Goal: Transaction & Acquisition: Purchase product/service

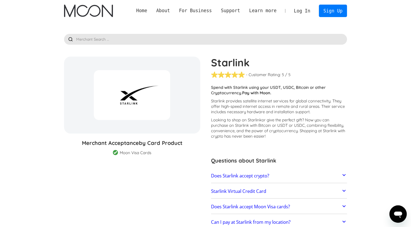
click at [305, 9] on link "Log In" at bounding box center [302, 11] width 25 height 12
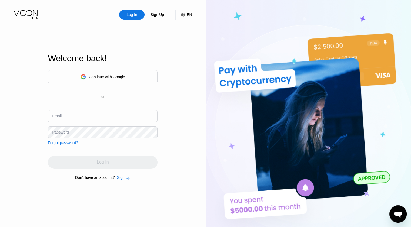
click at [62, 117] on input "text" at bounding box center [103, 116] width 110 height 12
click at [65, 115] on input "text" at bounding box center [103, 116] width 110 height 12
click at [159, 17] on div "Sign Up" at bounding box center [157, 14] width 15 height 5
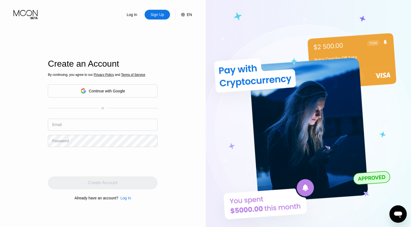
click at [25, 55] on div "Log In Sign Up EN Language English Save Create an Account By continuing, you ag…" at bounding box center [103, 124] width 206 height 249
click at [57, 125] on div "Email" at bounding box center [56, 124] width 9 height 4
click at [61, 124] on div "Email" at bounding box center [56, 124] width 9 height 4
click at [106, 92] on div "Continue with Google" at bounding box center [107, 91] width 36 height 4
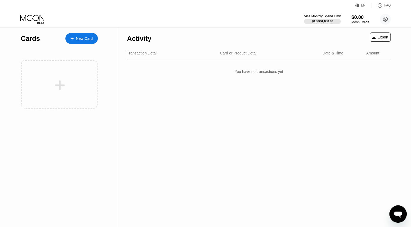
click at [88, 36] on div "New Card" at bounding box center [84, 38] width 17 height 5
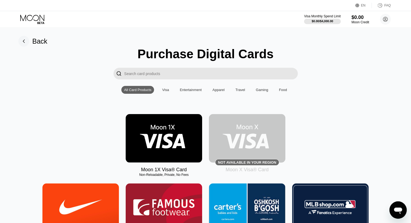
click at [155, 74] on input "Search card products" at bounding box center [211, 74] width 174 height 12
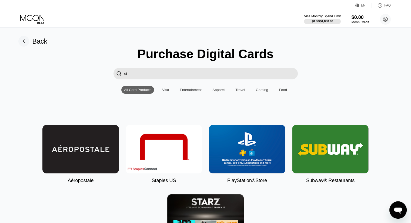
type input "s"
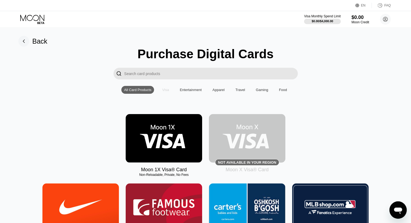
click at [165, 92] on div "Visa" at bounding box center [165, 90] width 7 height 4
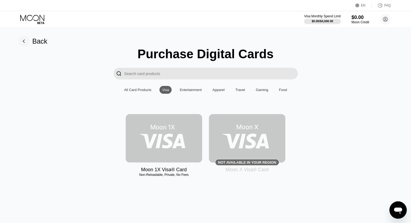
click at [164, 135] on img at bounding box center [164, 138] width 77 height 48
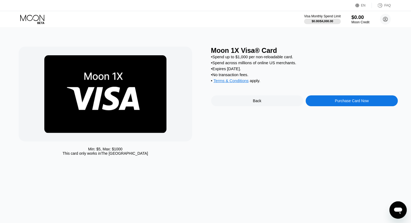
click at [359, 20] on div "$0.00 Moon Credit" at bounding box center [361, 19] width 18 height 10
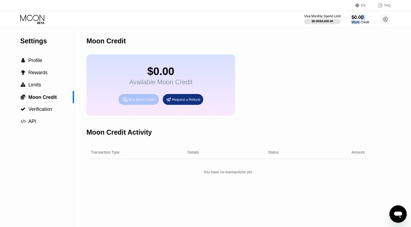
click at [133, 101] on div "Buy Moon Credit" at bounding box center [142, 99] width 26 height 5
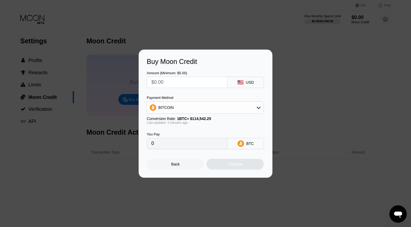
click at [185, 84] on input "text" at bounding box center [187, 82] width 72 height 11
type input "$1"
type input "0.00000874"
type input "$15"
type input "0.00013100"
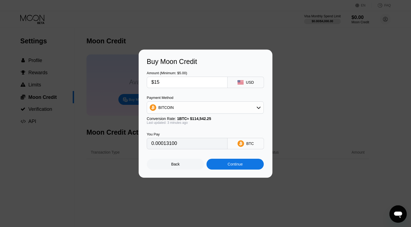
type input "$150"
type input "0.00130998"
type input "$150"
click at [176, 166] on div "Back" at bounding box center [175, 164] width 8 height 4
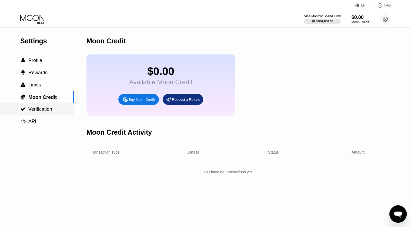
click at [42, 111] on span "Verification" at bounding box center [40, 108] width 24 height 5
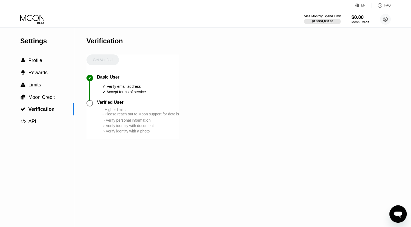
click at [90, 106] on div at bounding box center [90, 103] width 6 height 6
click at [34, 63] on span "Profile" at bounding box center [35, 60] width 14 height 5
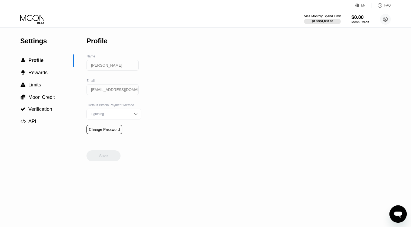
click at [37, 47] on div "Settings  Profile  Rewards  Limits  Moon Credit  Verification  API" at bounding box center [37, 78] width 74 height 100
click at [36, 42] on div "Settings" at bounding box center [47, 41] width 54 height 8
click at [35, 14] on div "Visa Monthly Spend Limit $0.00 / $4,000.00 $0.00 Moon Credit Francius Kervens c…" at bounding box center [205, 19] width 411 height 16
click at [34, 18] on icon at bounding box center [32, 19] width 25 height 9
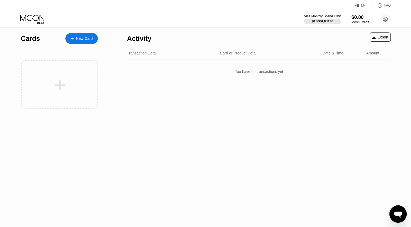
click at [83, 38] on div "New Card" at bounding box center [84, 38] width 17 height 5
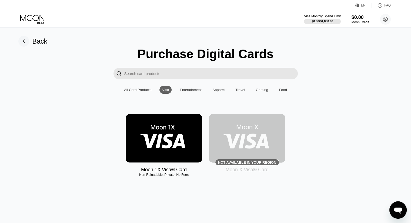
click at [165, 138] on img at bounding box center [164, 138] width 77 height 48
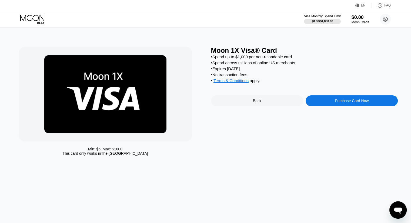
click at [324, 105] on div "Purchase Card Now" at bounding box center [352, 100] width 92 height 11
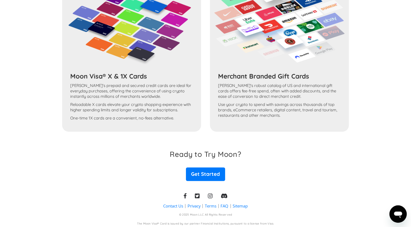
scroll to position [265, 0]
